Goal: Task Accomplishment & Management: Manage account settings

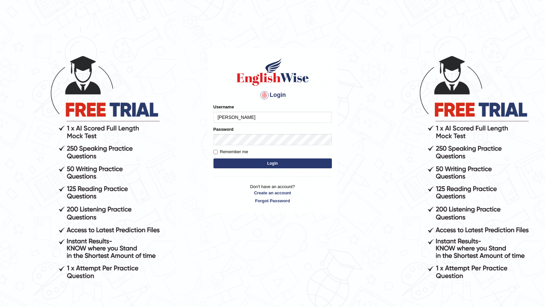
type input "[PERSON_NAME]"
click at [226, 162] on button "Login" at bounding box center [273, 163] width 119 height 10
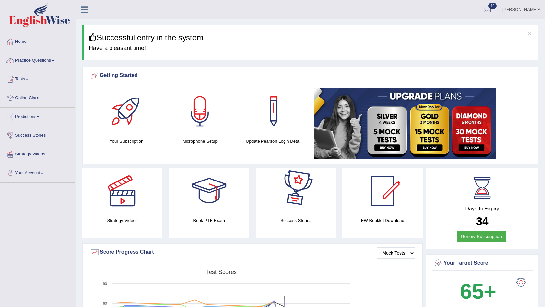
click at [522, 5] on link "Flavia Gabriele costa" at bounding box center [522, 8] width 48 height 17
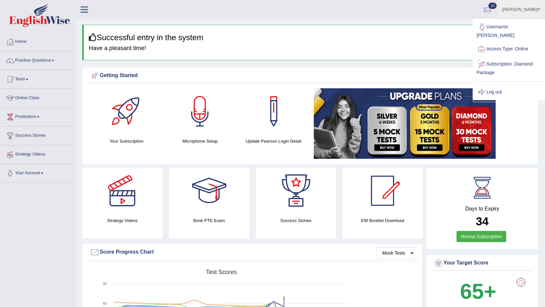
click at [502, 85] on link "Log out" at bounding box center [509, 92] width 71 height 15
